Goal: Navigation & Orientation: Find specific page/section

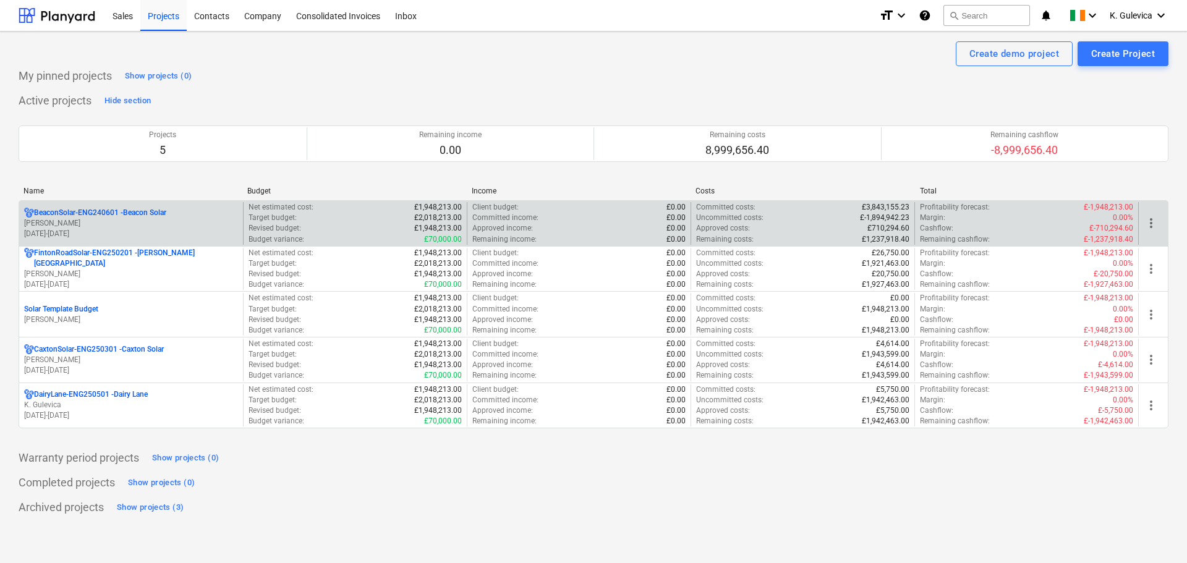
click at [85, 220] on p "[PERSON_NAME]" at bounding box center [131, 223] width 214 height 11
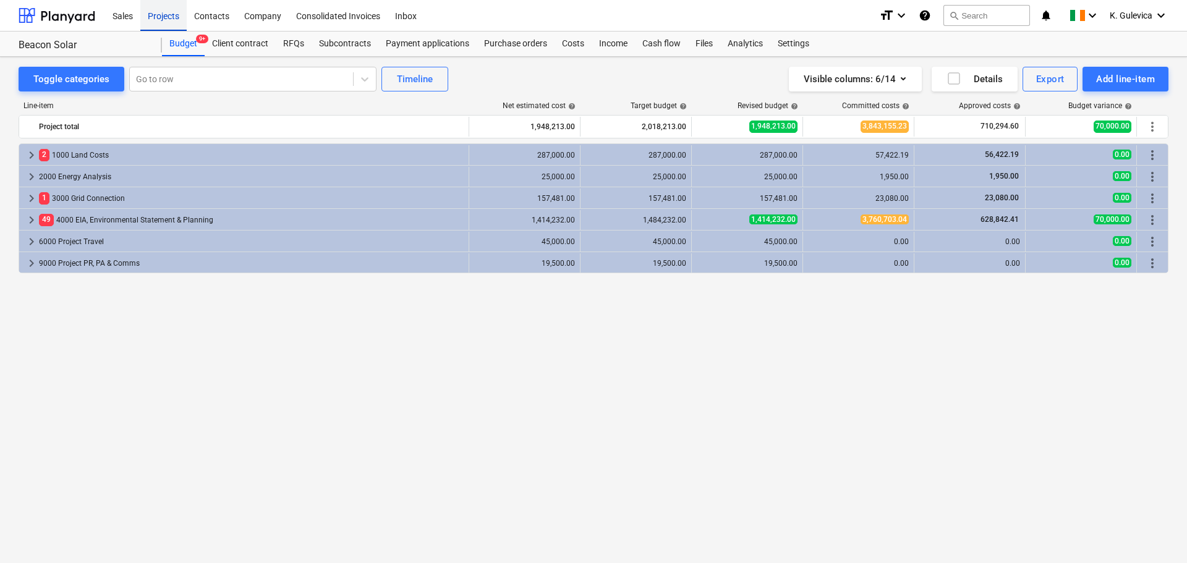
click at [164, 12] on div "Projects" at bounding box center [163, 15] width 46 height 32
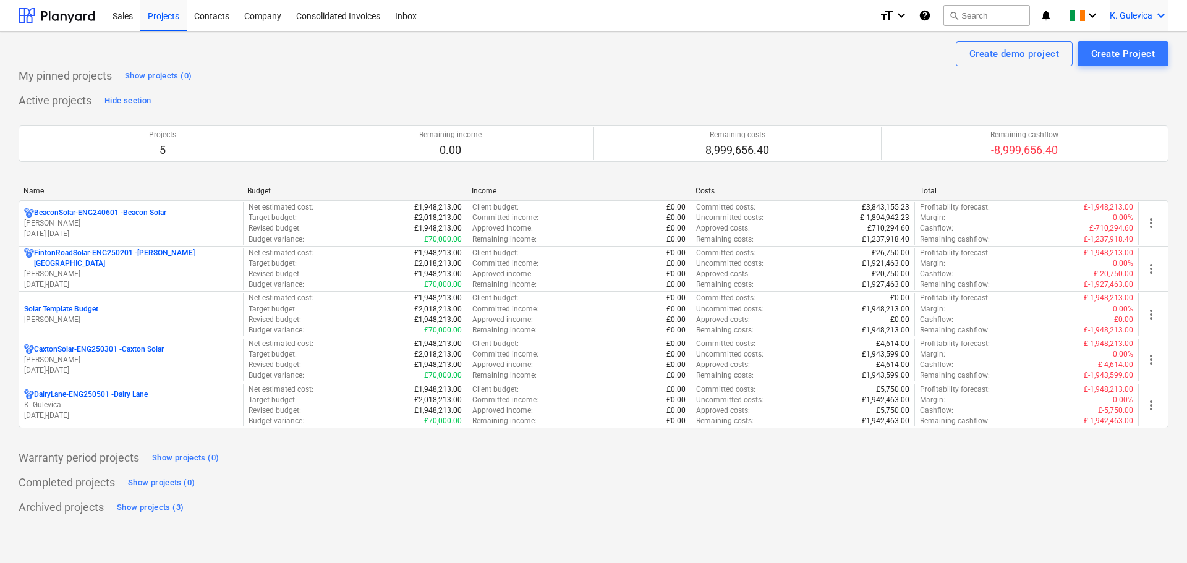
click at [1113, 11] on span "K. Gulevica" at bounding box center [1131, 16] width 43 height 10
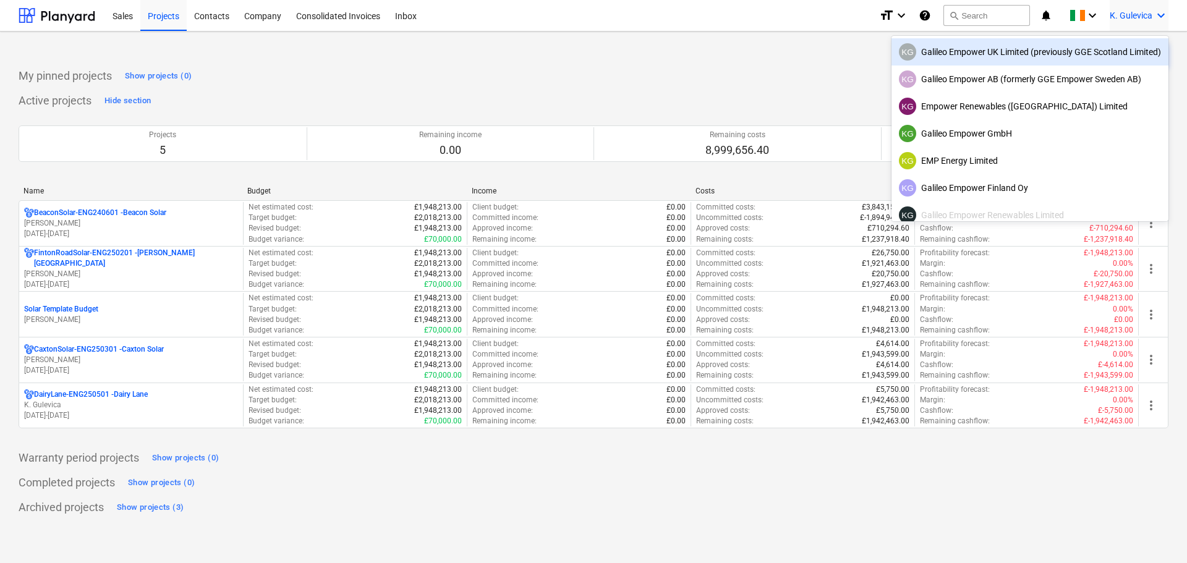
click at [995, 54] on div "KG Galileo Empower UK Limited (previously GGE Scotland Limited)" at bounding box center [1030, 51] width 262 height 17
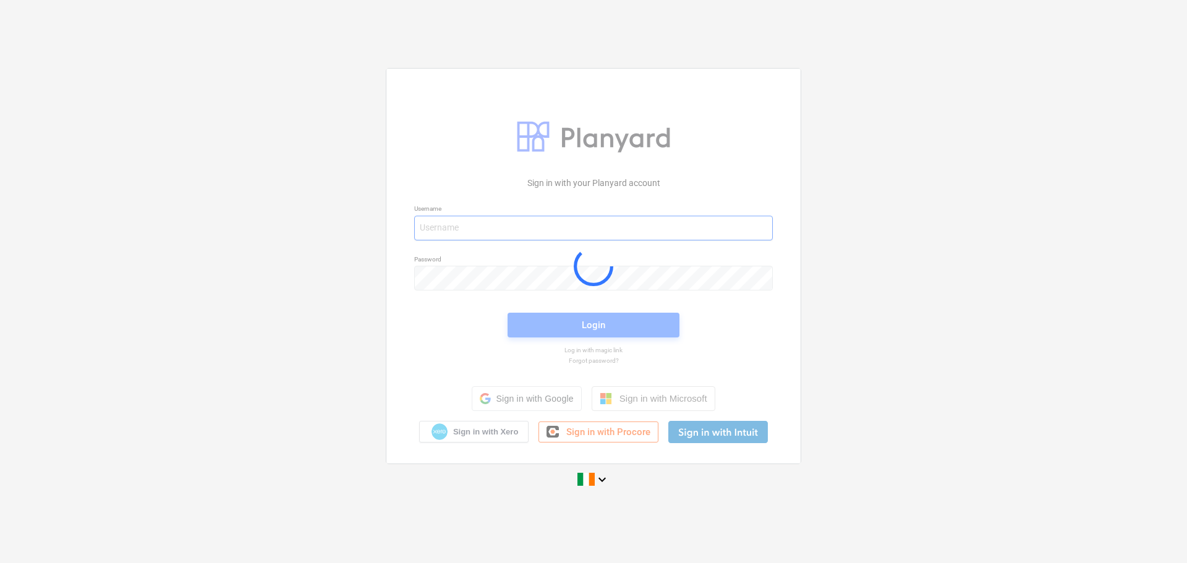
type input "[EMAIL_ADDRESS][DOMAIN_NAME]"
